Goal: Task Accomplishment & Management: Complete application form

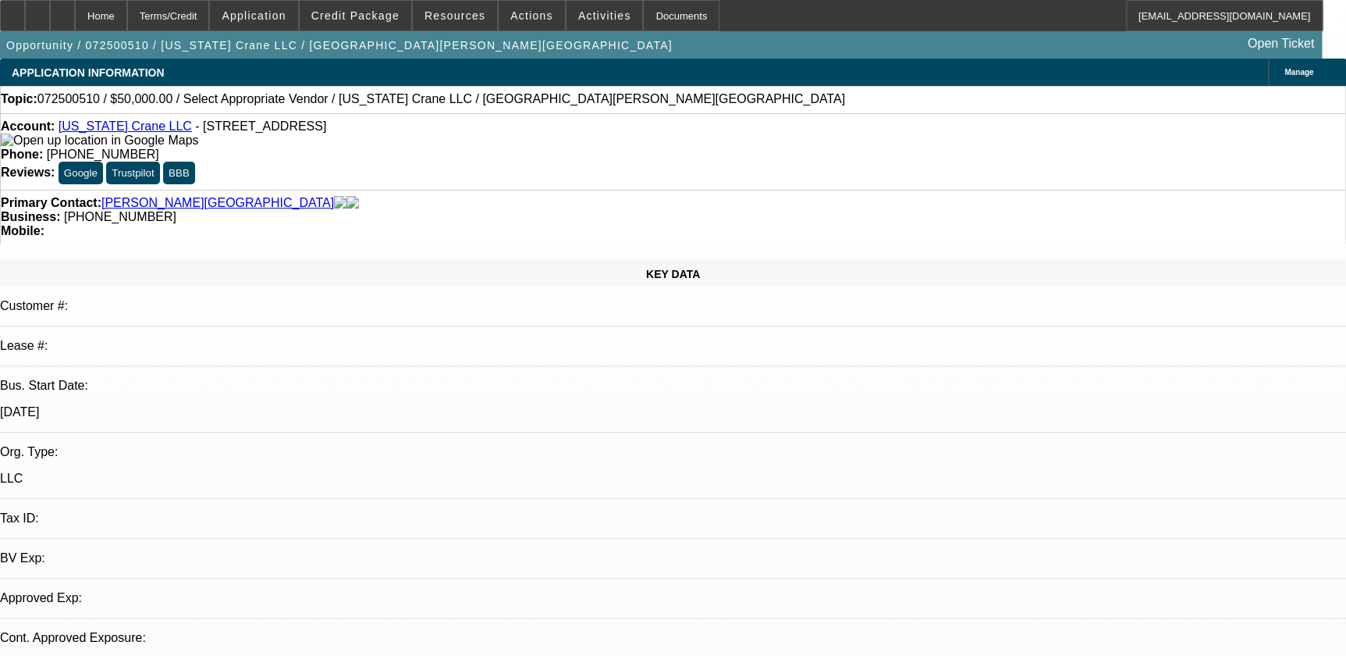
select select "0"
select select "2"
select select "0.1"
select select "1"
select select "2"
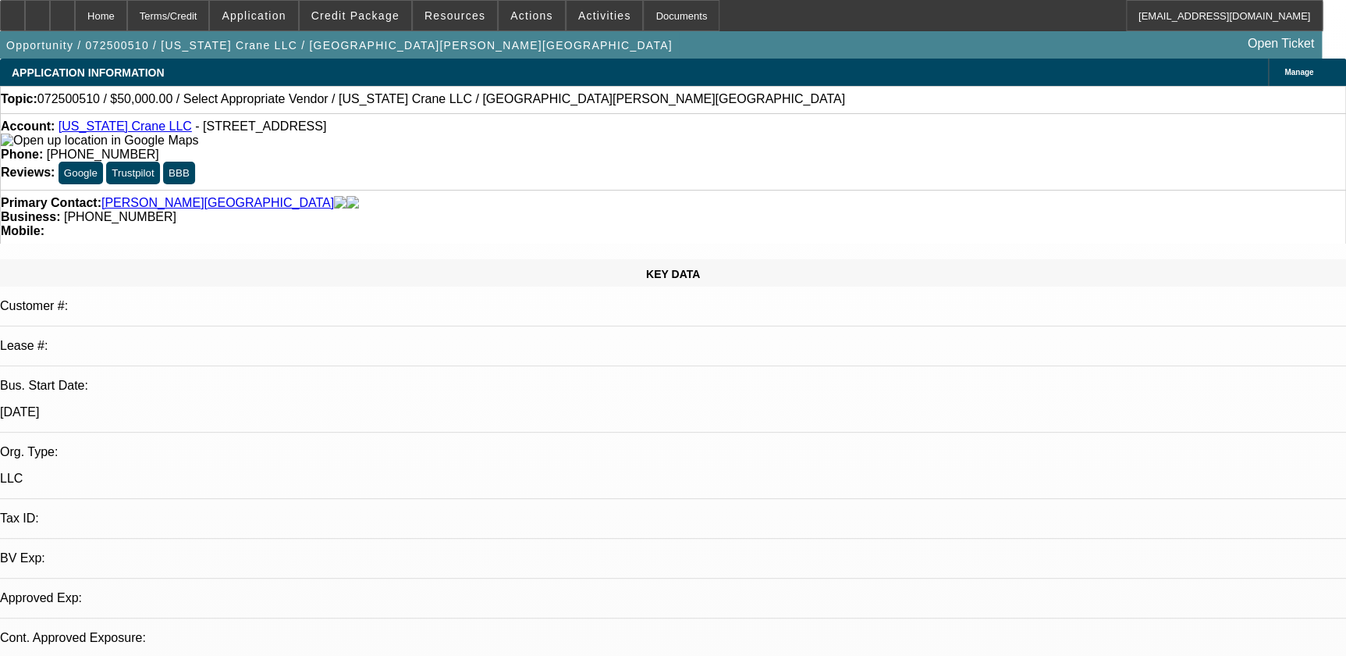
select select "4"
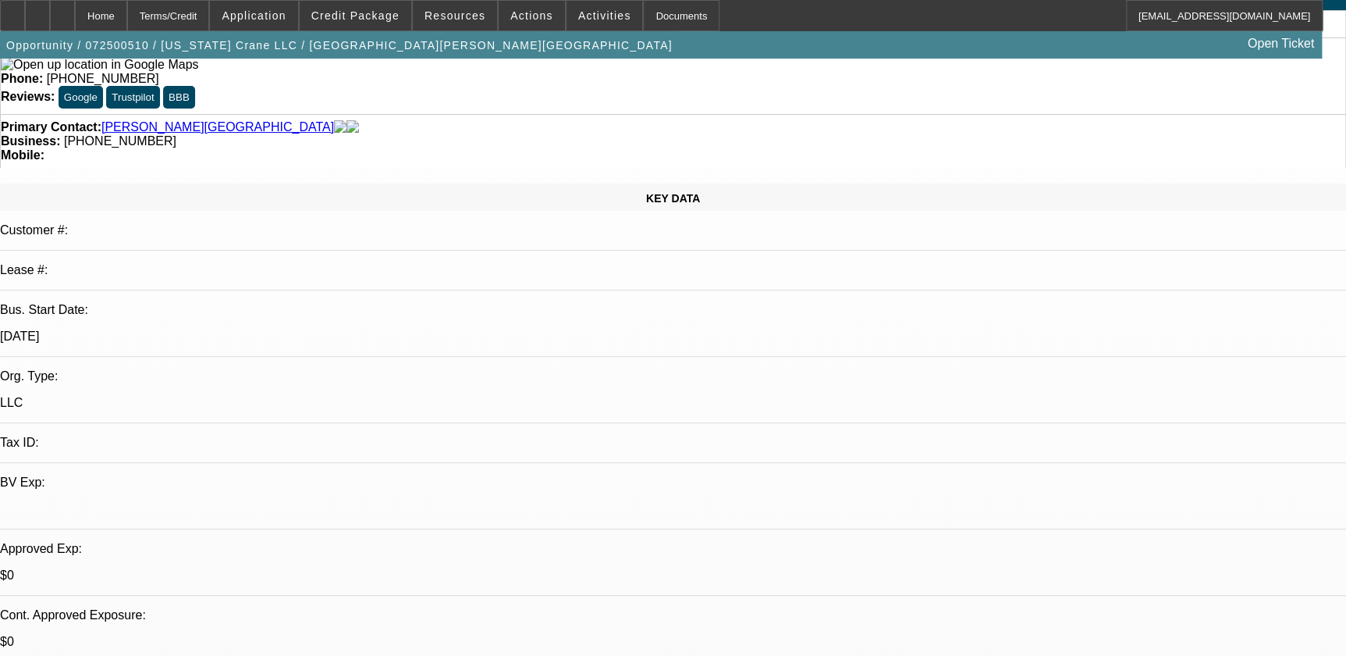
scroll to position [76, 0]
click at [593, 22] on span at bounding box center [605, 15] width 76 height 37
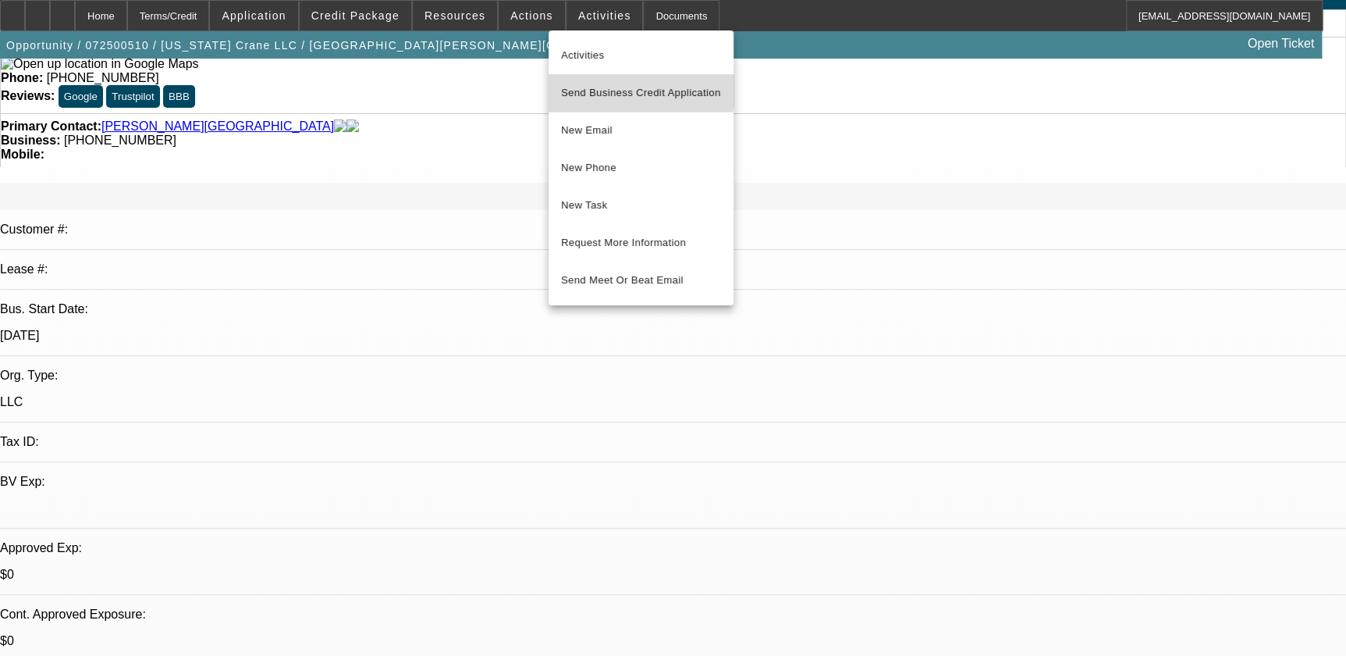
click at [626, 87] on span "Send Business Credit Application" at bounding box center [641, 92] width 160 height 19
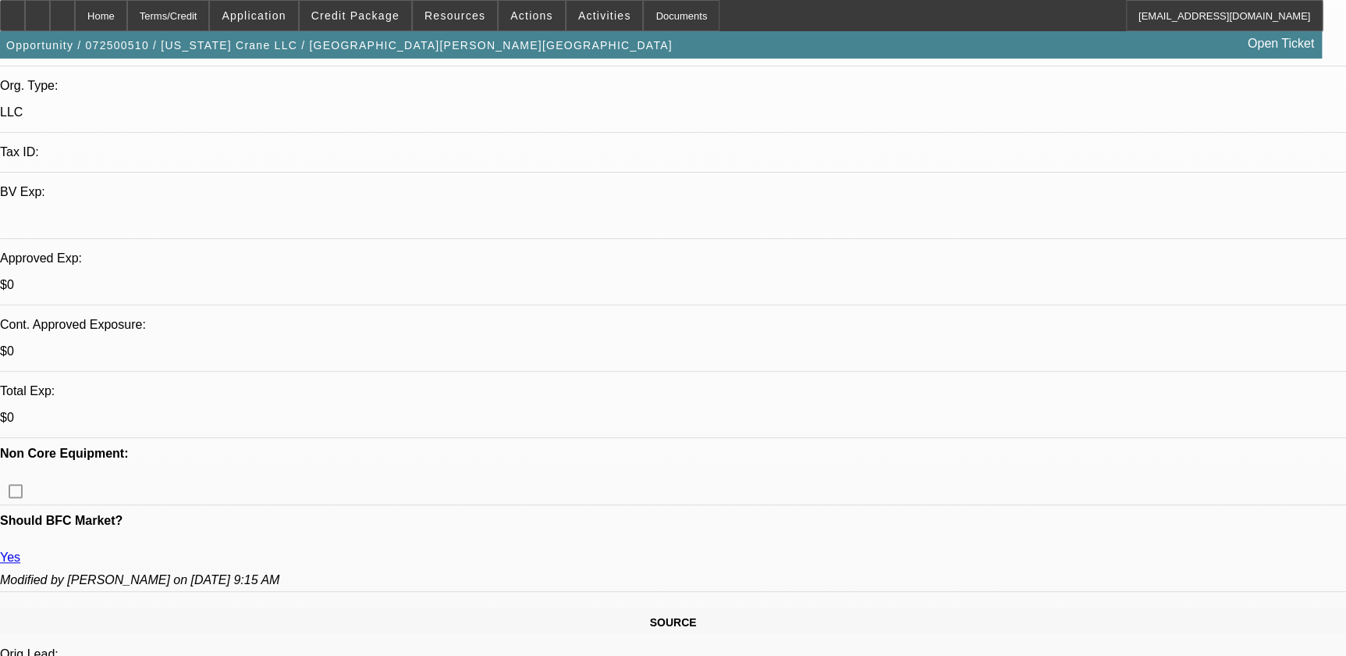
scroll to position [0, 0]
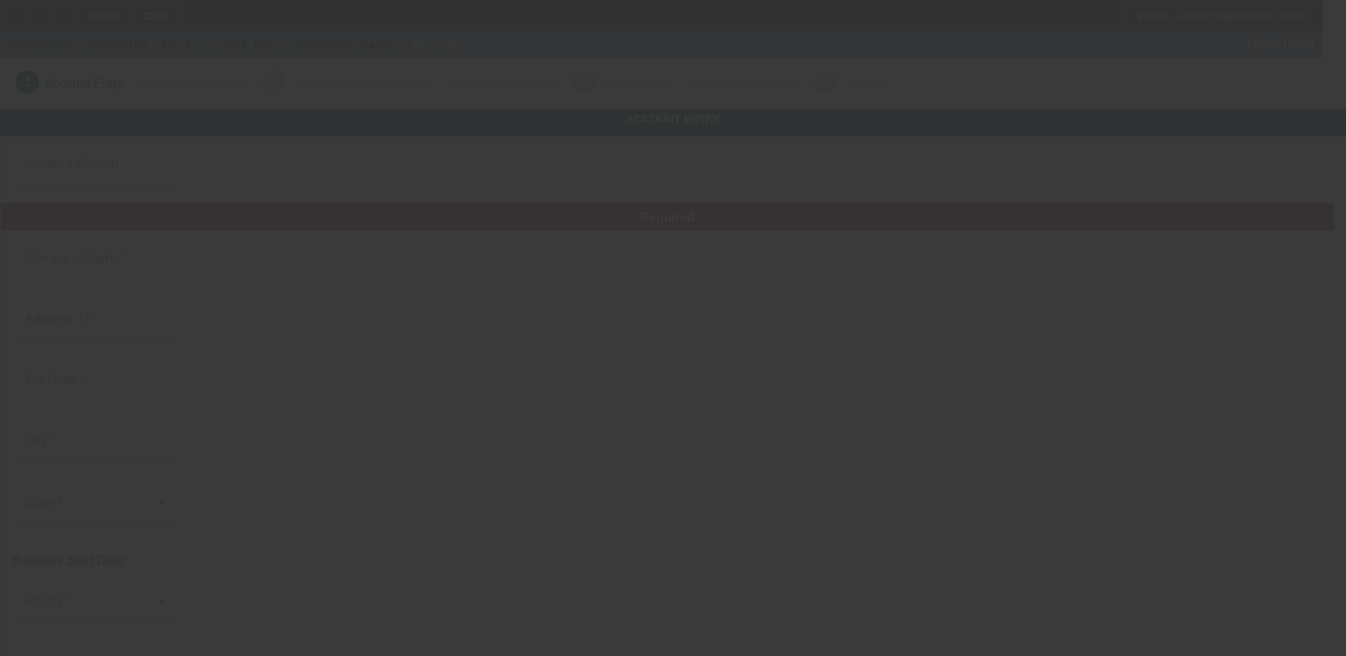
type input "Top T LLC"
type input "[STREET_ADDRESS]"
type input "50574"
type input "Pocahontas"
type input "[PHONE_NUMBER]"
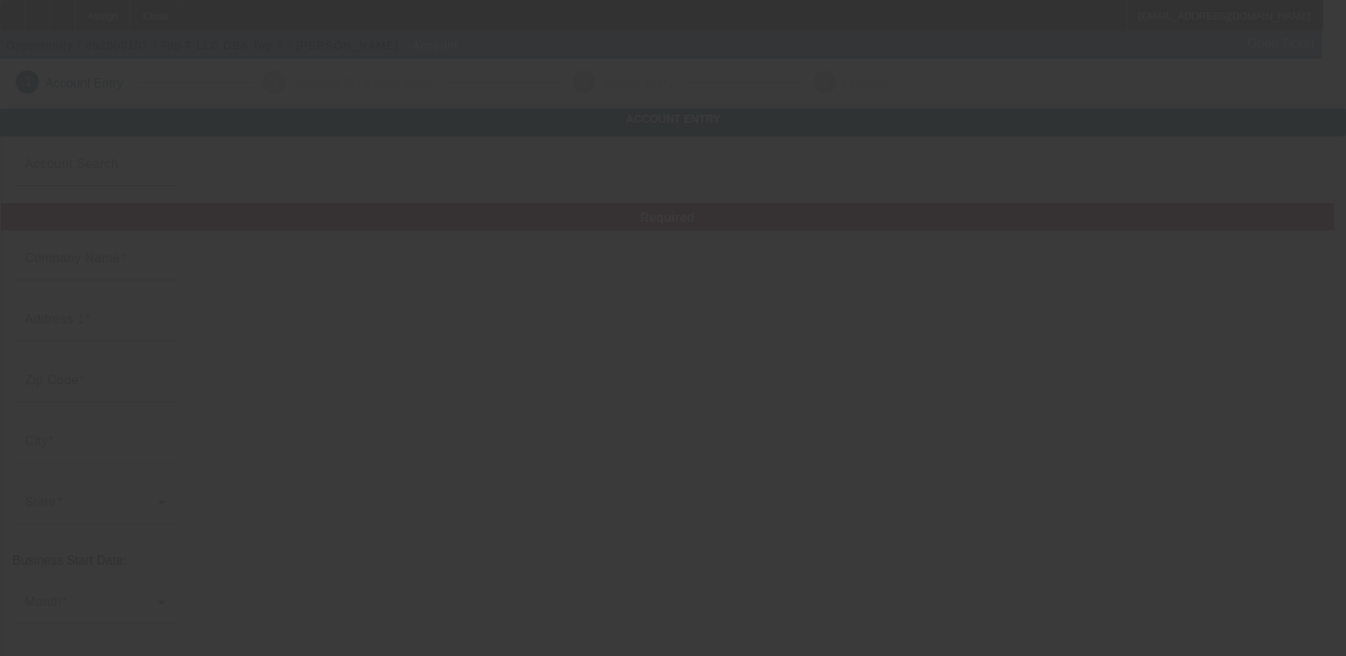
type input "Top T"
type input "[EMAIL_ADDRESS][DOMAIN_NAME]"
type input "[US_EMPLOYER_IDENTIFICATION_NUMBER]"
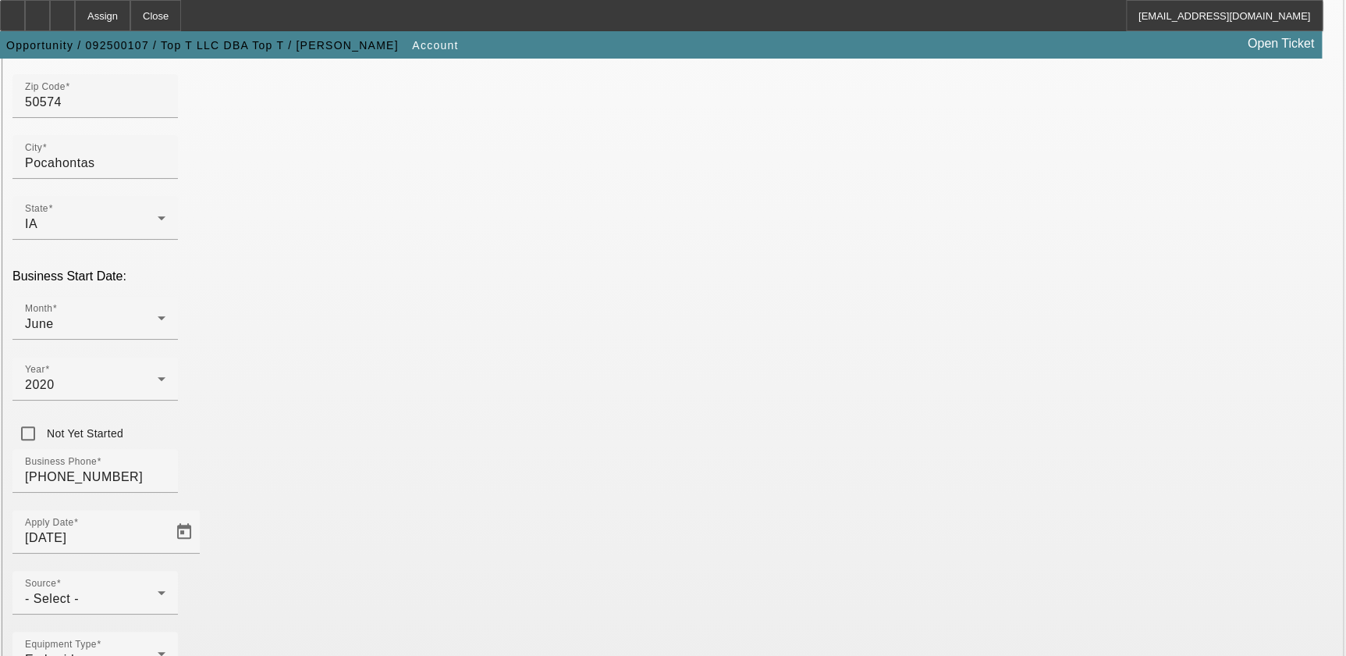
scroll to position [336, 0]
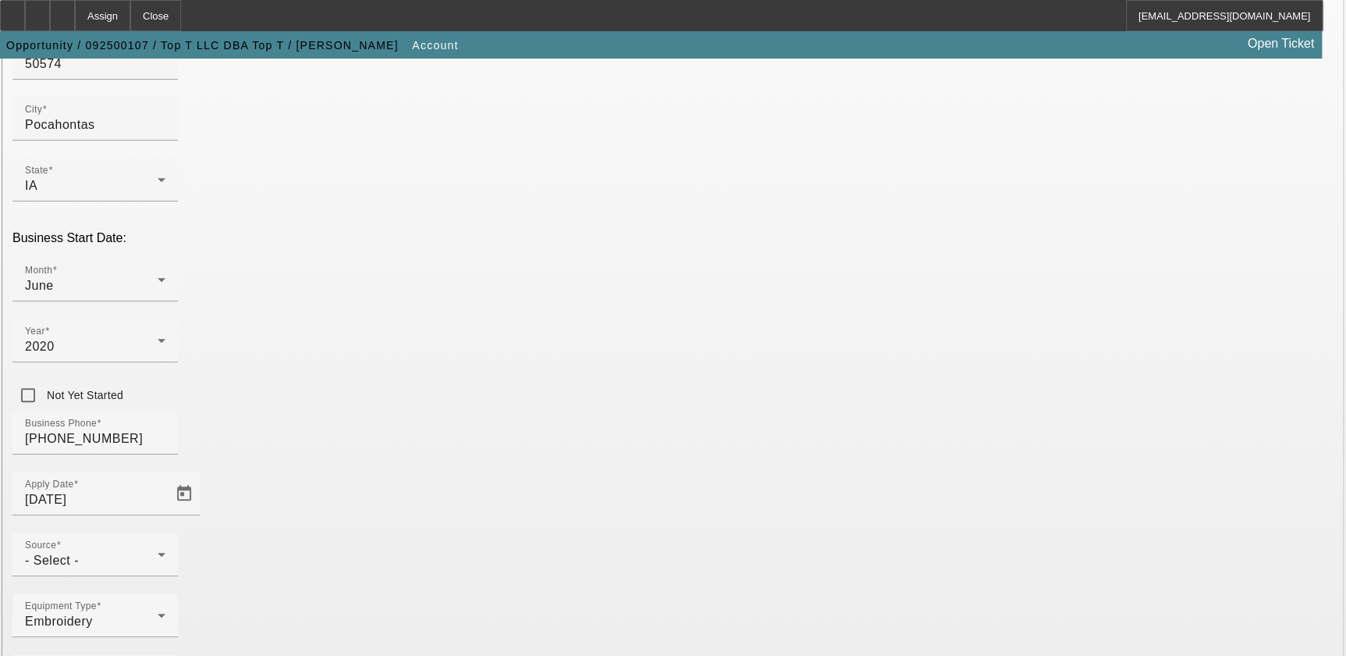
click at [158, 551] on div "- Select -" at bounding box center [91, 560] width 133 height 19
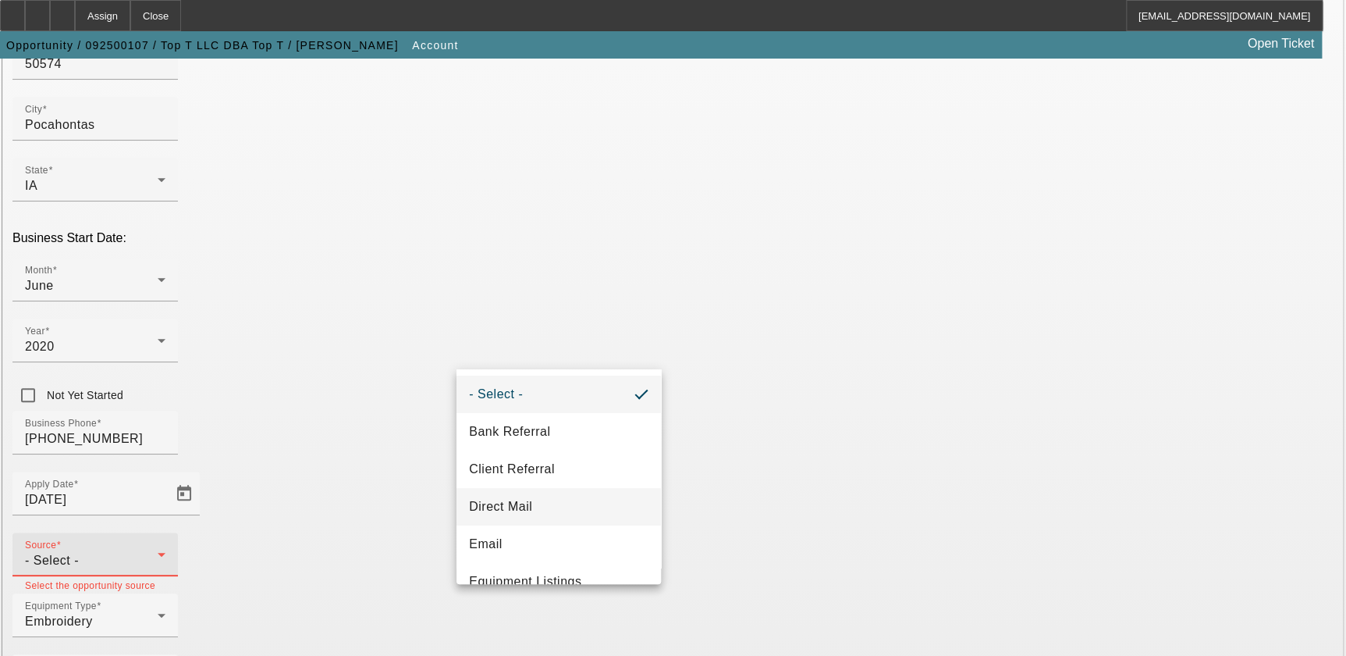
scroll to position [554, 0]
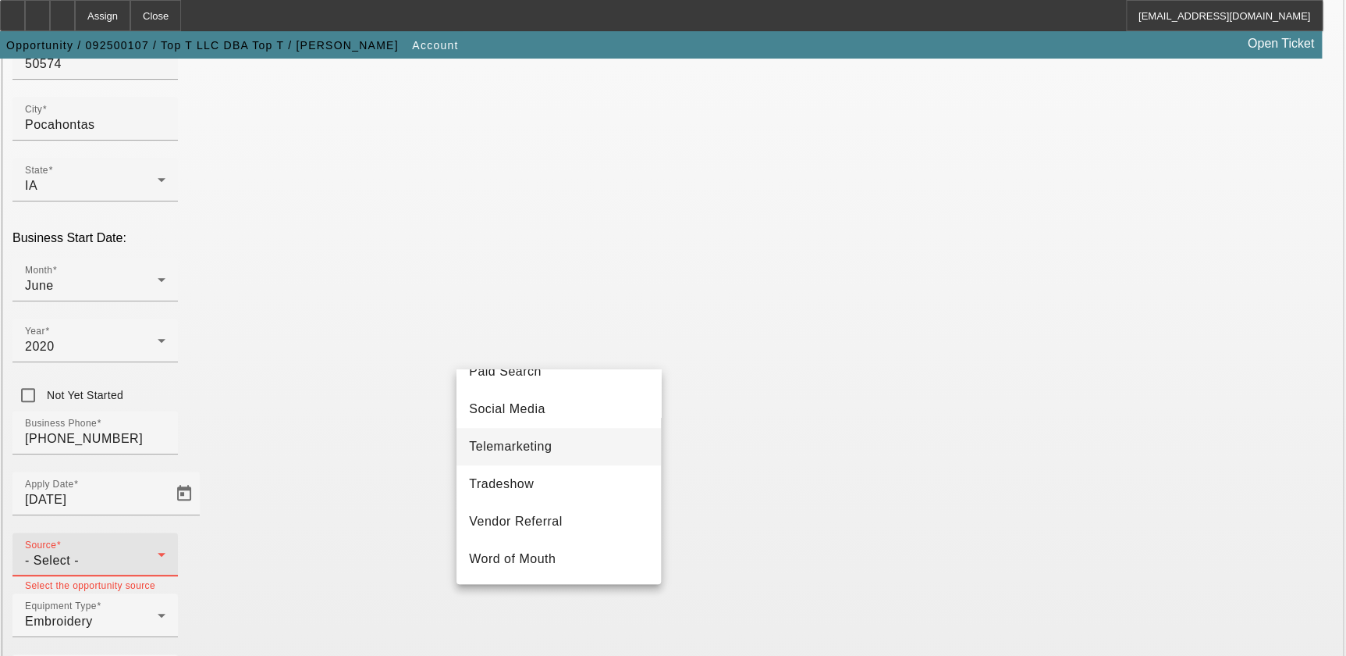
click at [605, 437] on mat-option "Telemarketing" at bounding box center [559, 446] width 204 height 37
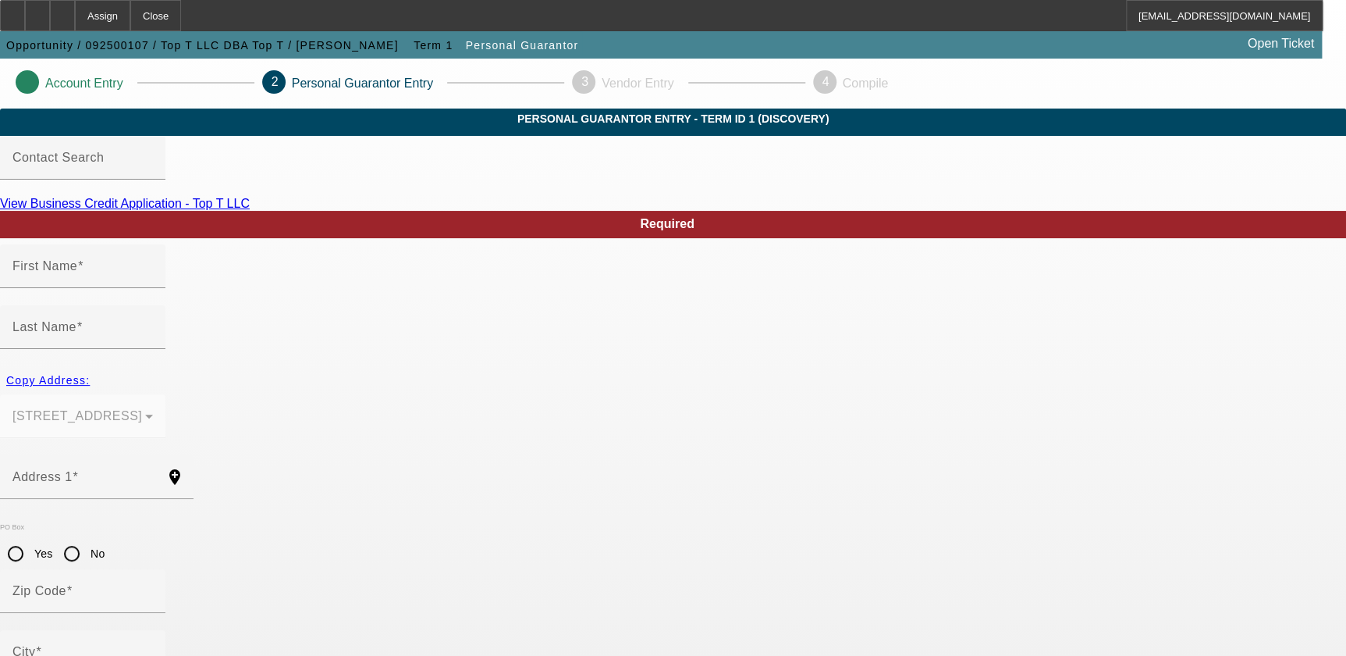
scroll to position [103, 0]
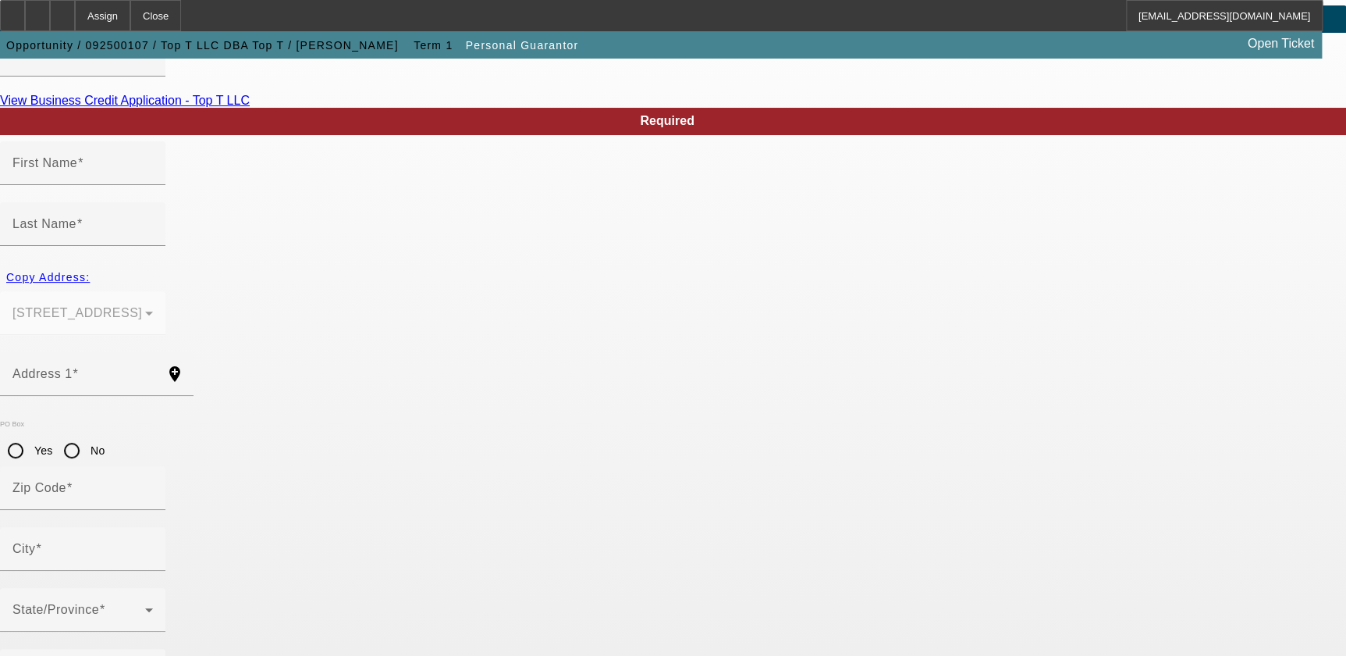
type input "Grant"
type input "[PERSON_NAME]"
type input "[STREET_ADDRESS]"
radio input "true"
type input "50574"
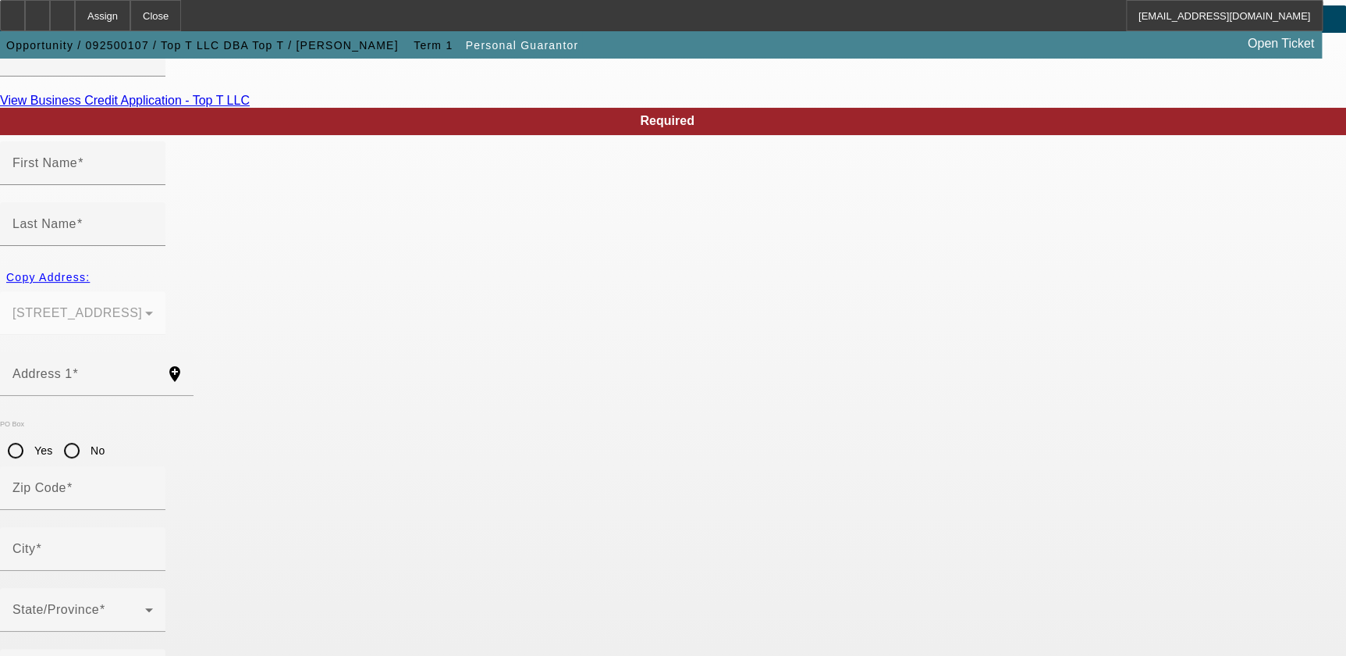
type input "Pocahontas"
type input "[PHONE_NUMBER]"
type input "100"
type input "482-27-3312"
type input "[EMAIL_ADDRESS][DOMAIN_NAME]"
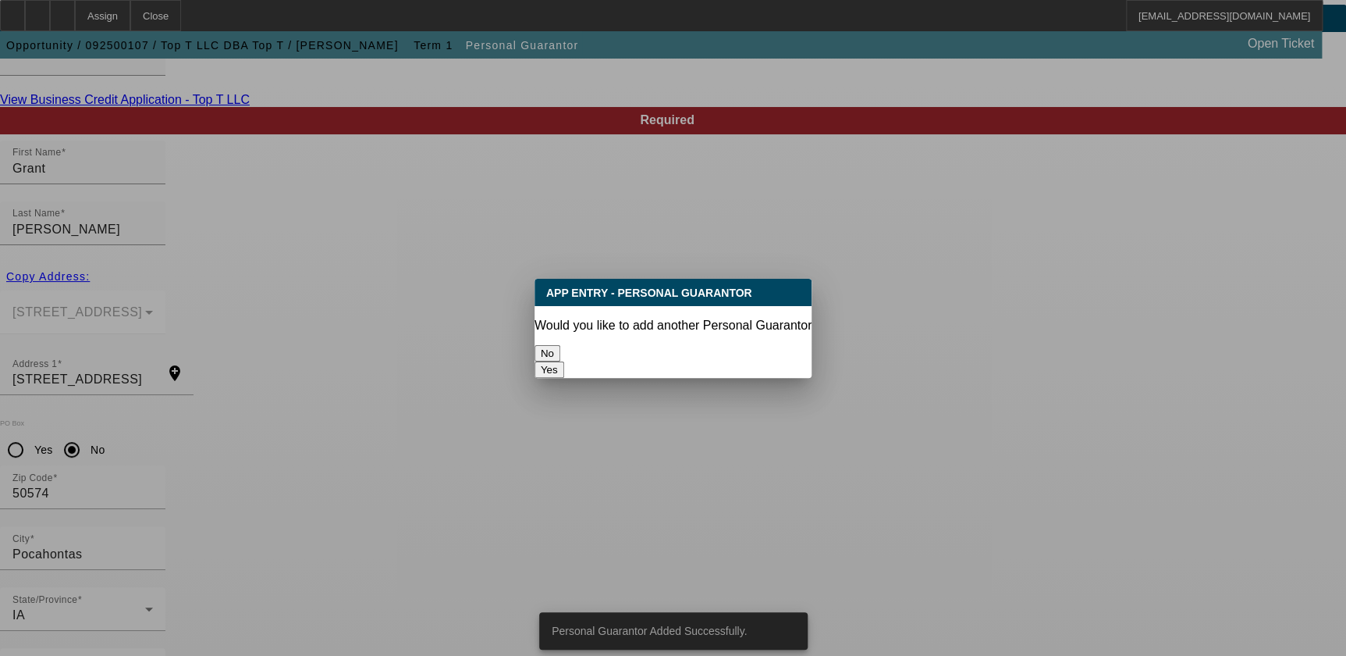
scroll to position [0, 0]
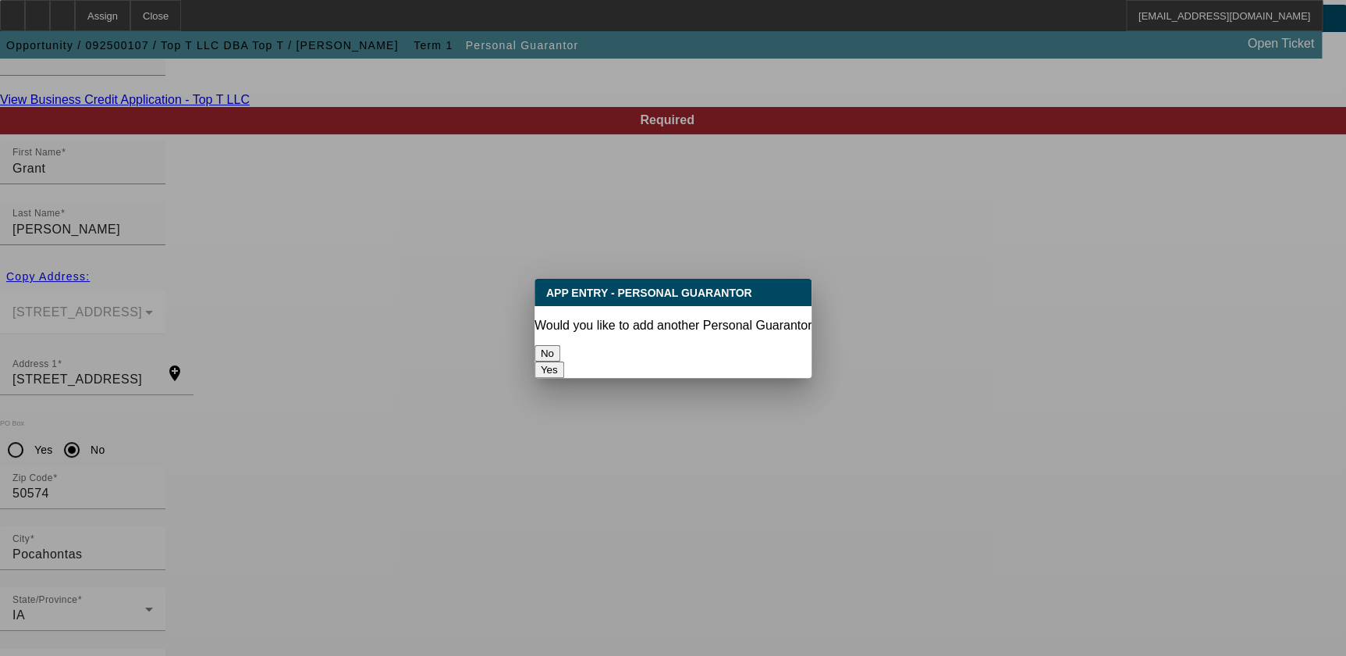
click at [560, 352] on button "No" at bounding box center [548, 353] width 26 height 16
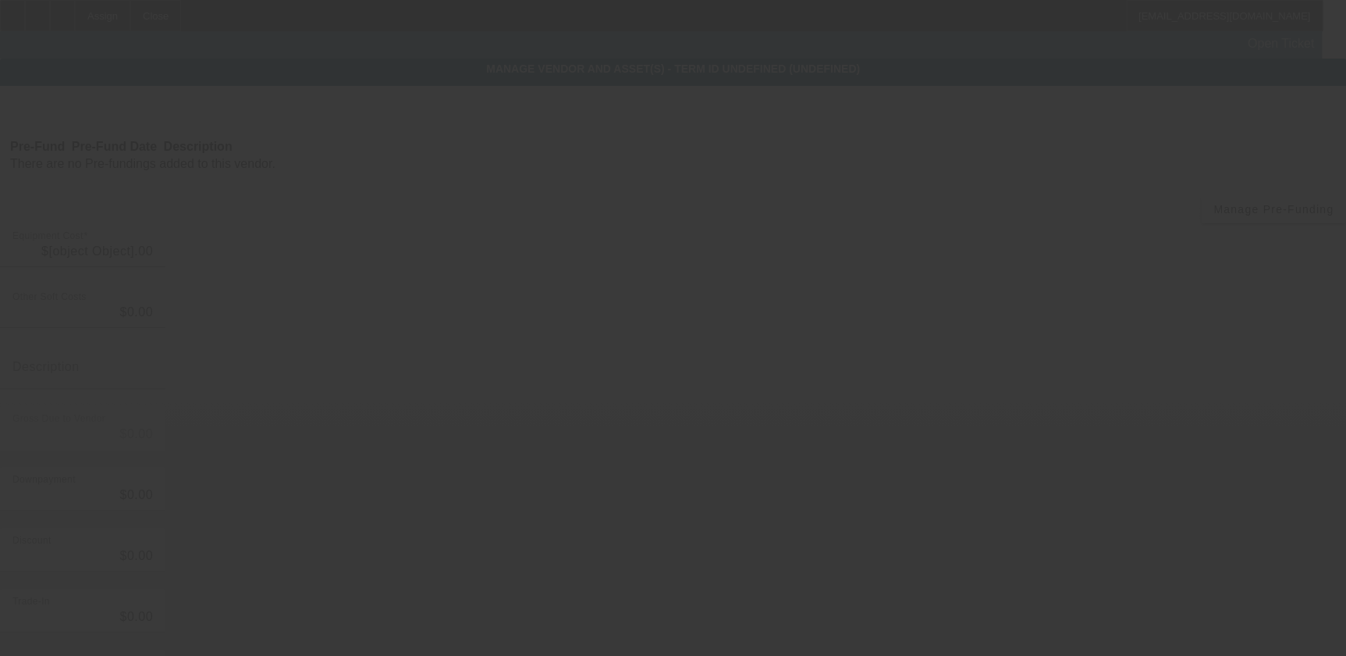
type input "$6,000.00"
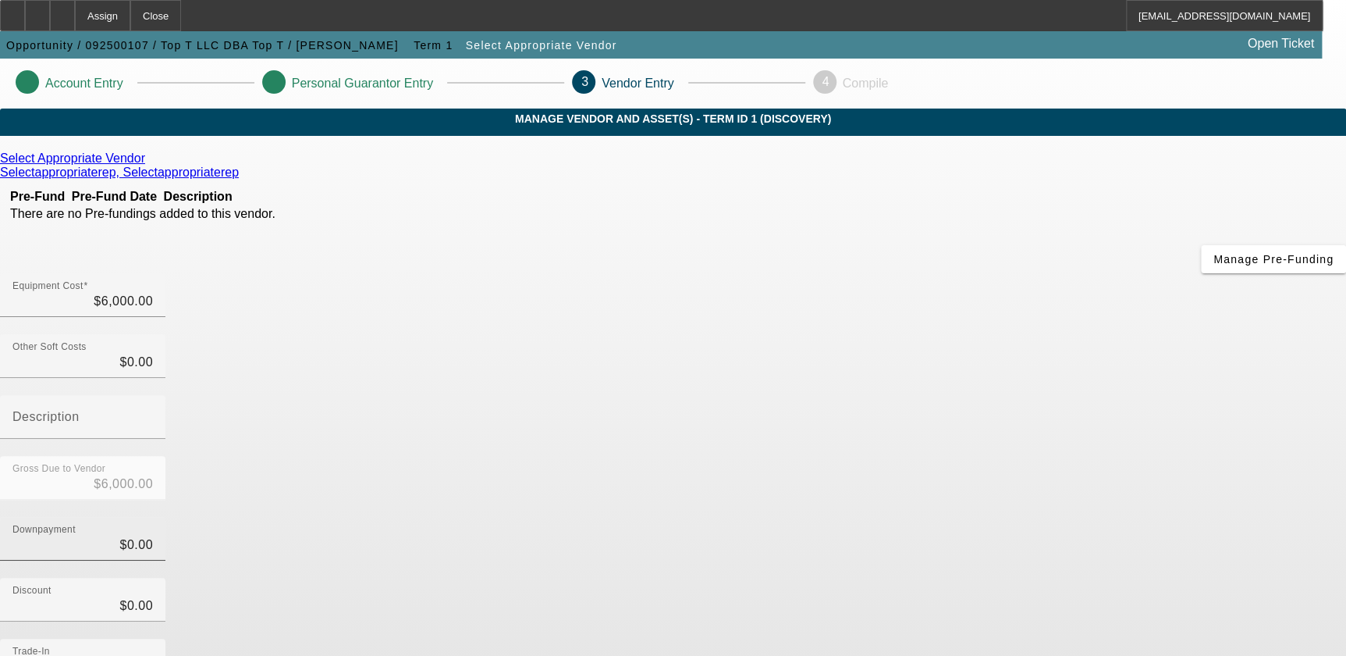
scroll to position [137, 0]
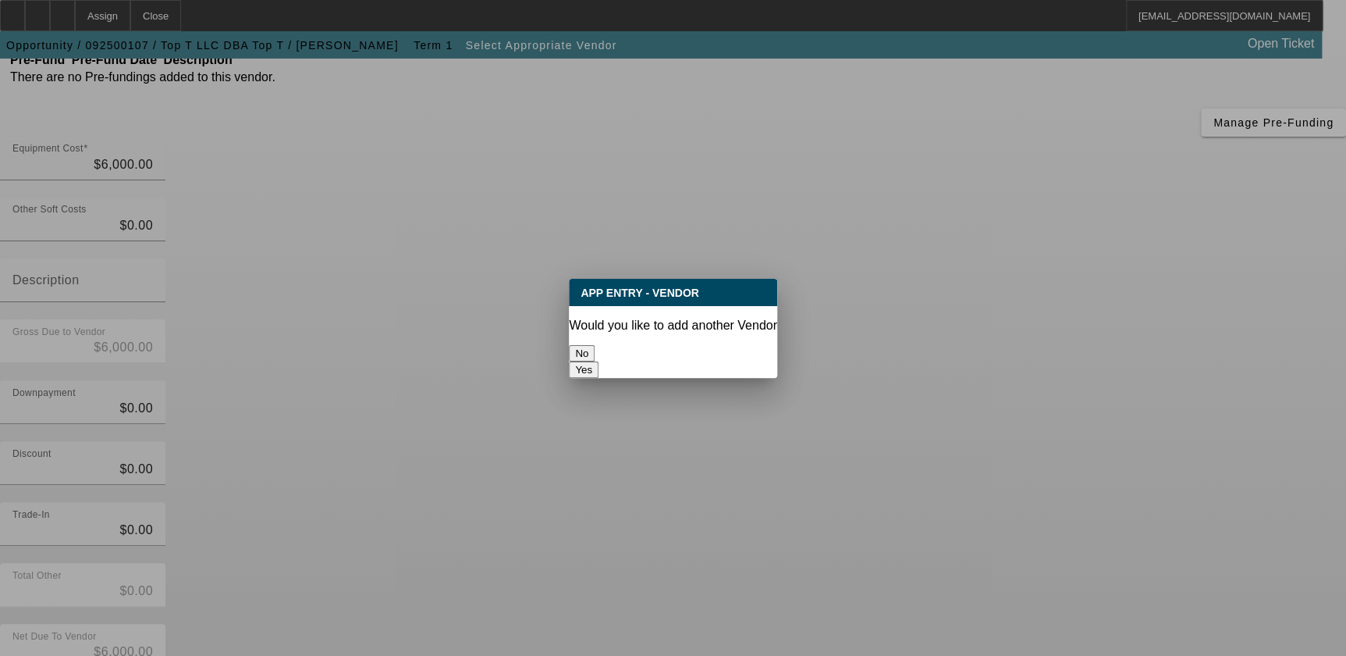
scroll to position [0, 0]
click at [595, 345] on button "No" at bounding box center [582, 353] width 26 height 16
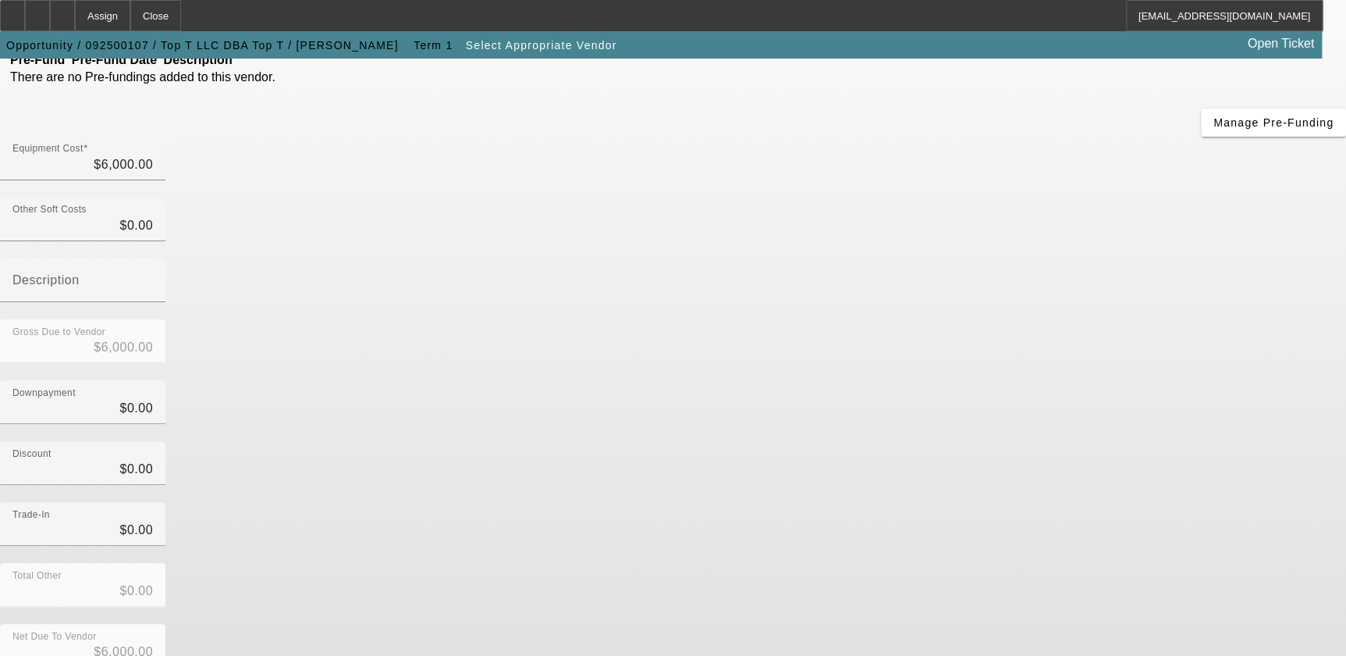
scroll to position [137, 0]
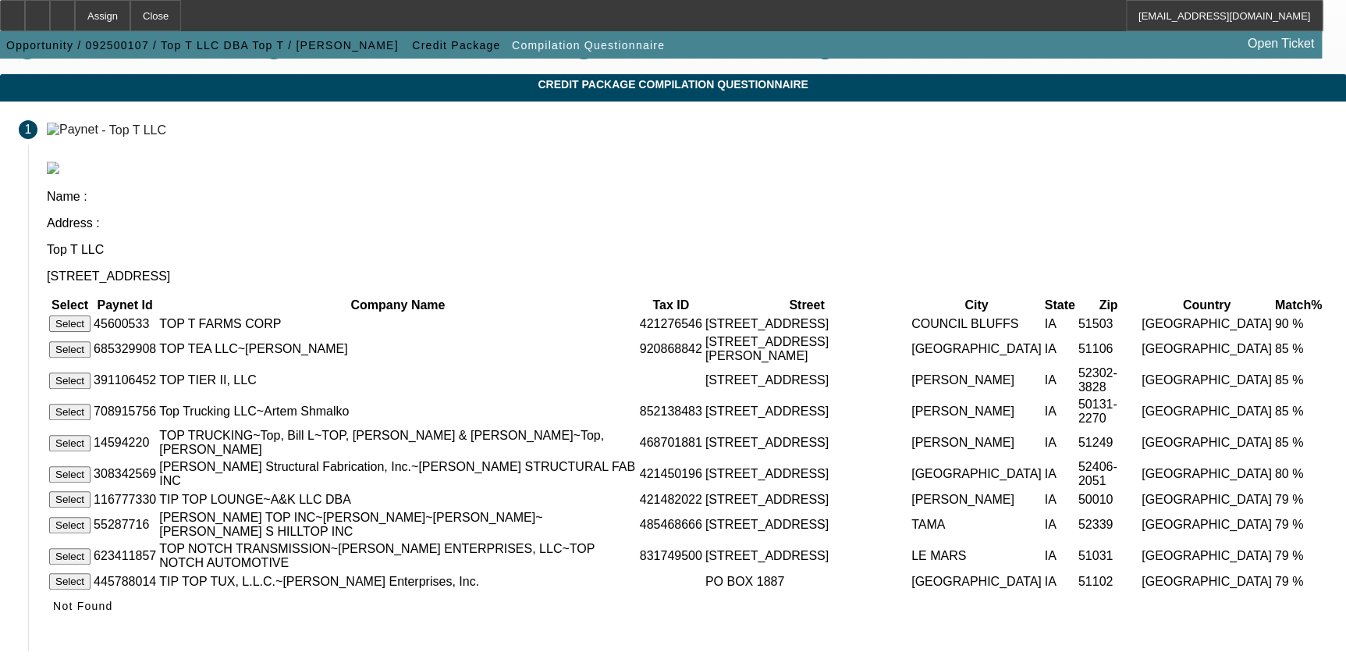
scroll to position [35, 0]
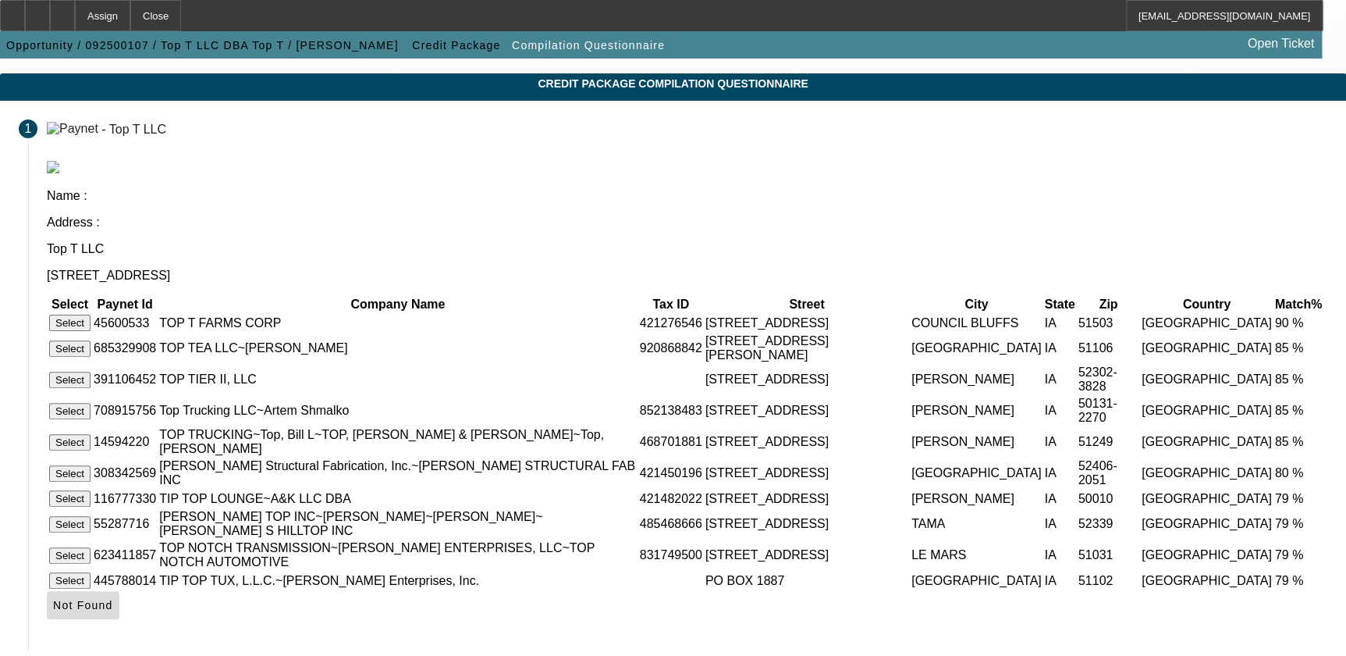
click at [113, 599] on span "Not Found" at bounding box center [83, 605] width 60 height 12
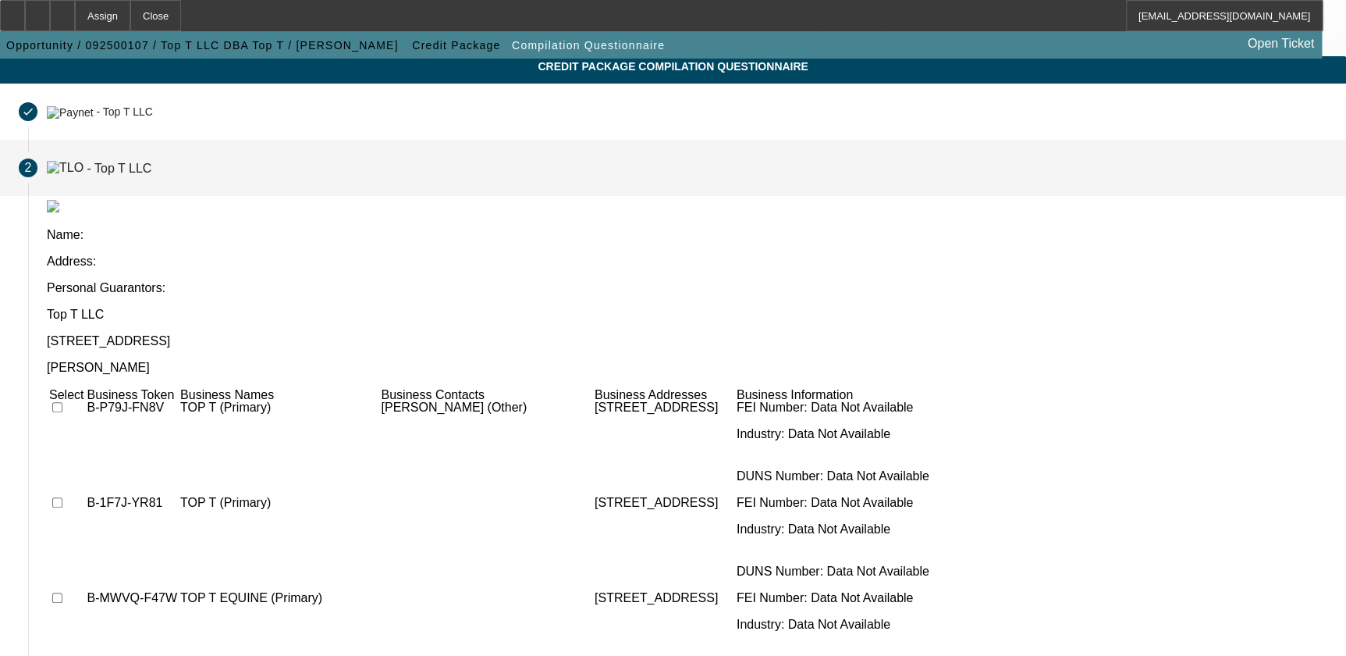
scroll to position [205, 0]
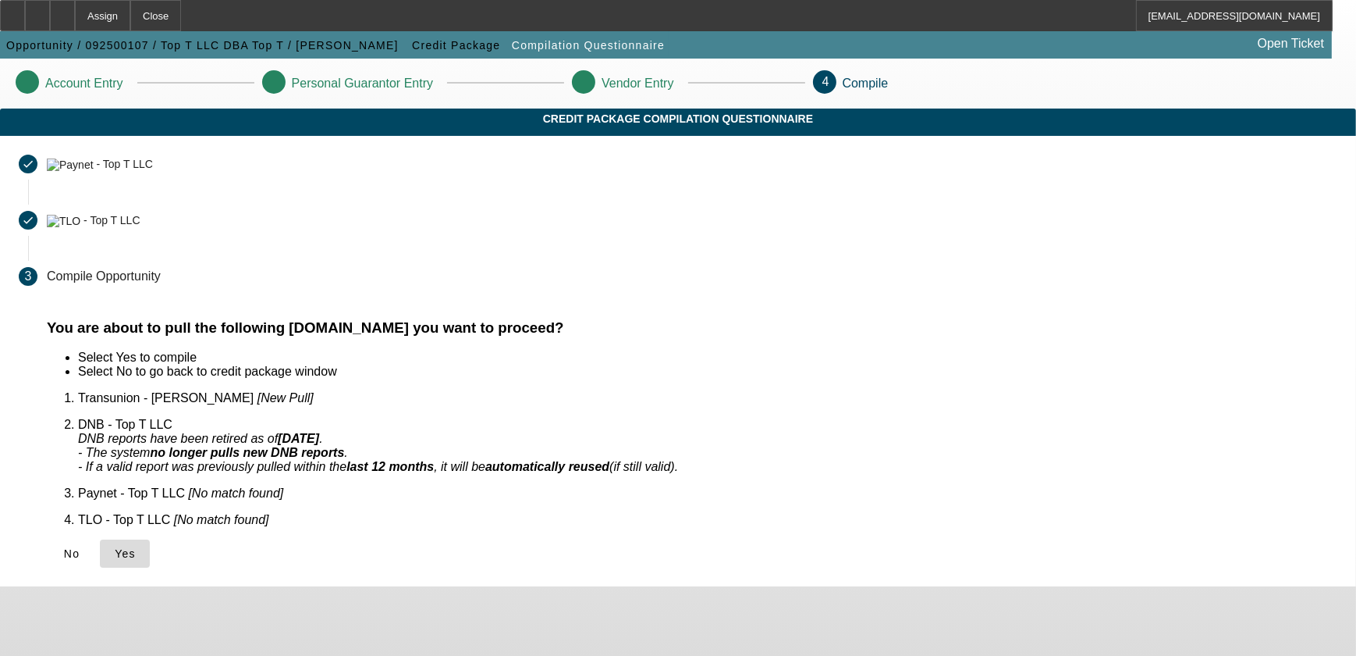
click at [115, 547] on icon at bounding box center [115, 553] width 0 height 12
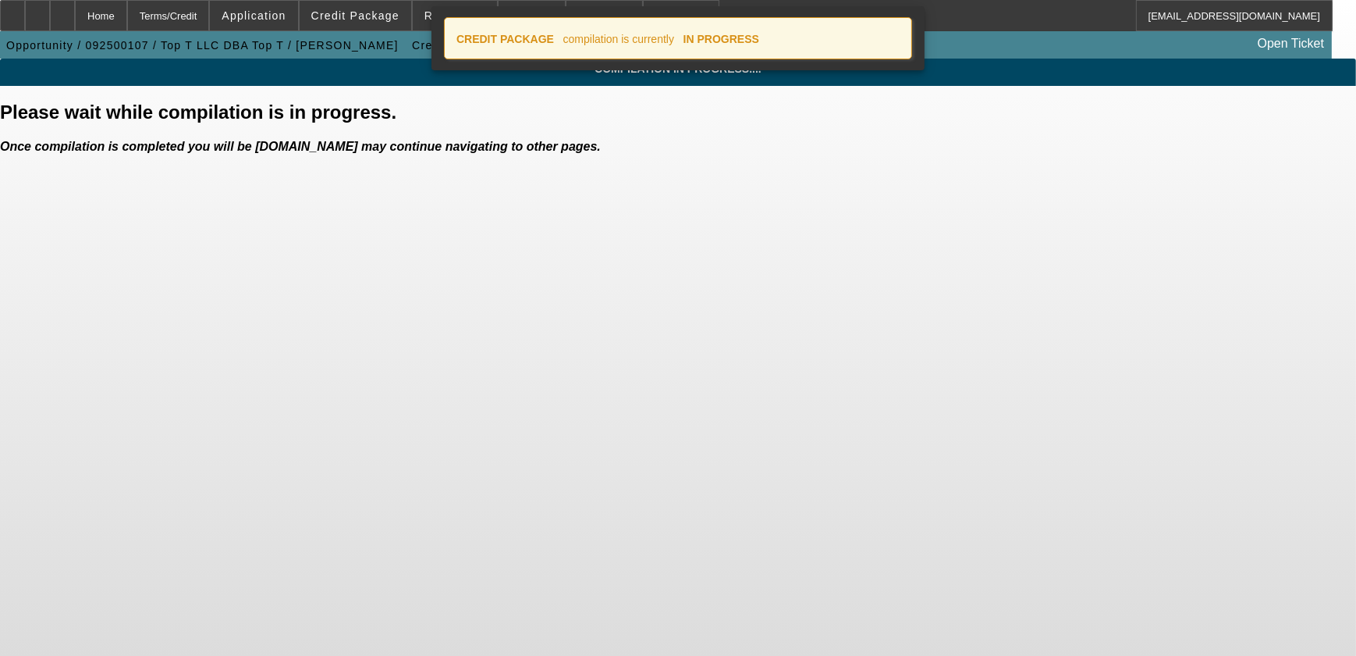
click at [900, 34] on icon at bounding box center [900, 34] width 0 height 0
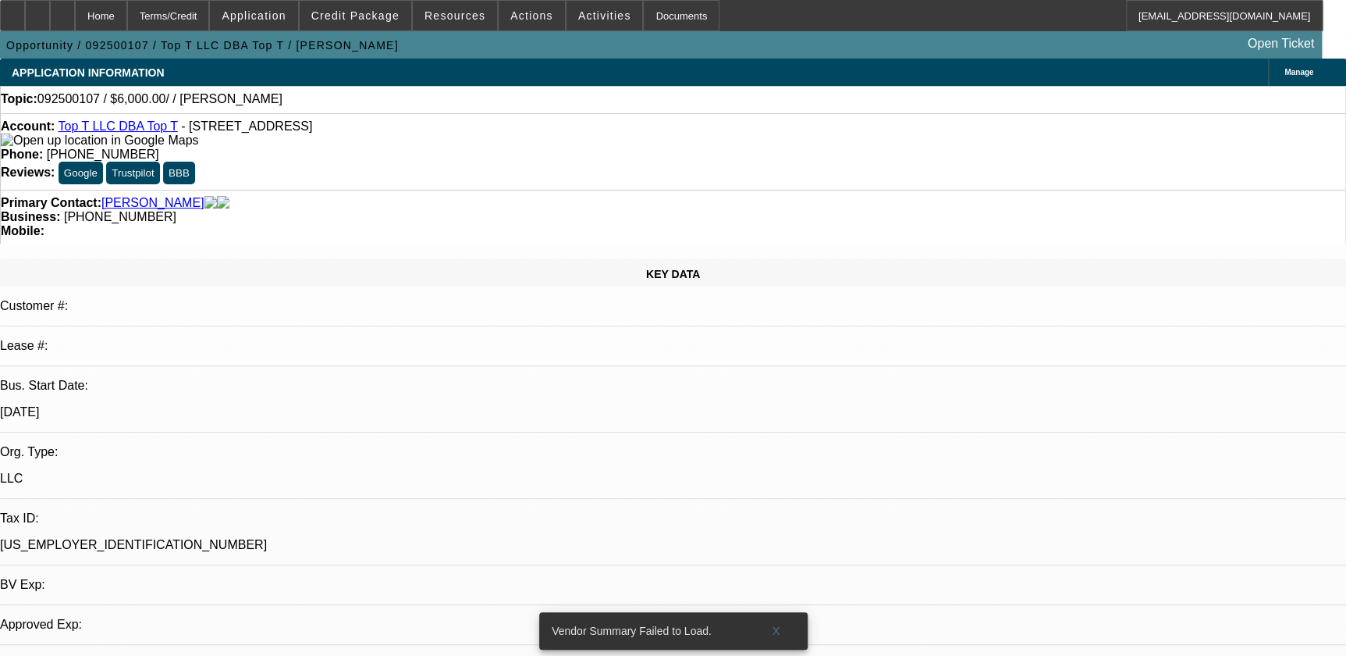
select select "0"
select select "2"
select select "0.1"
select select "1"
select select "2"
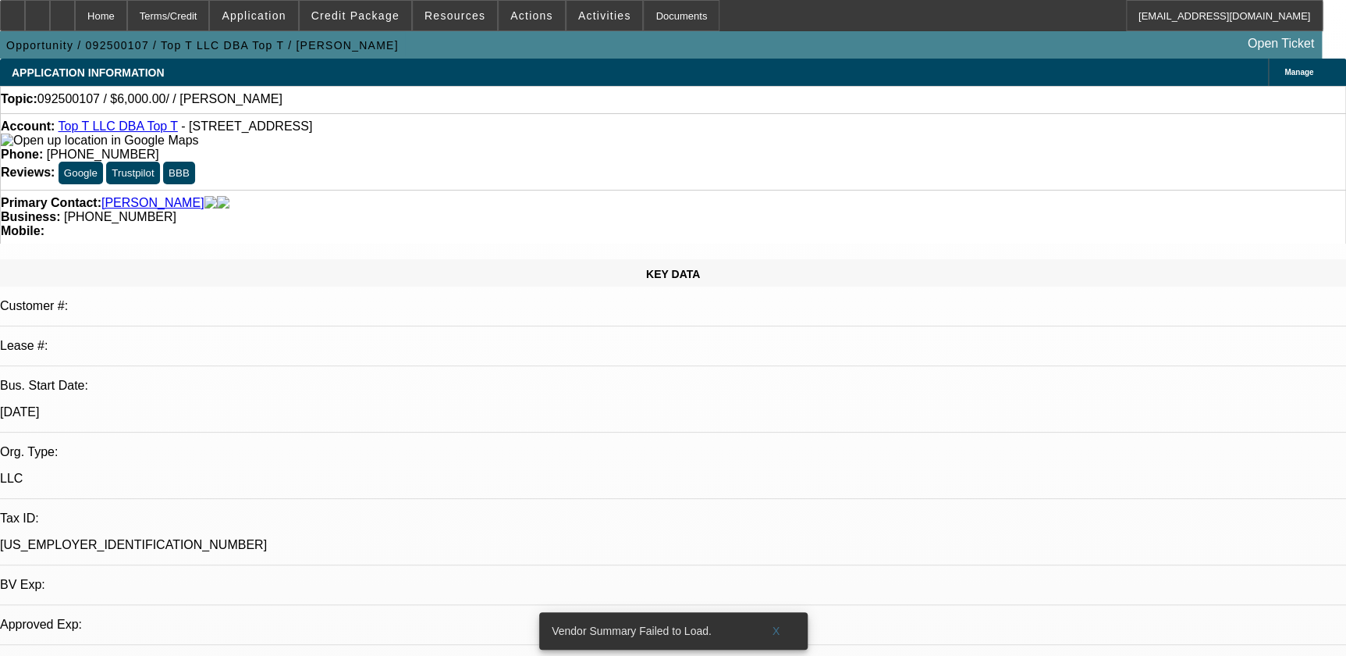
select select "4"
